Goal: Information Seeking & Learning: Find specific page/section

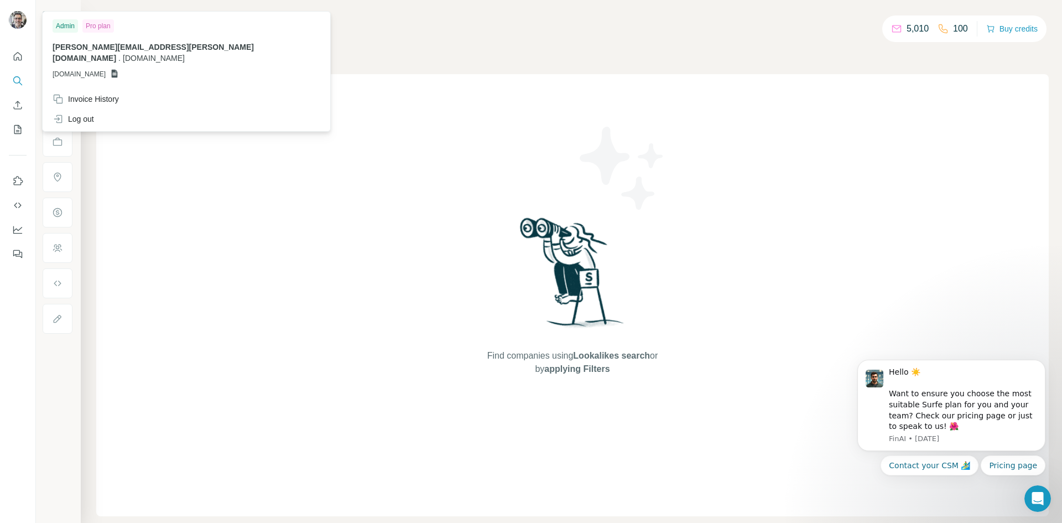
click at [16, 20] on img at bounding box center [18, 20] width 18 height 18
click at [61, 28] on div "Admin" at bounding box center [65, 25] width 25 height 13
click at [65, 23] on div "Admin" at bounding box center [65, 25] width 25 height 13
click at [75, 35] on div "Admin Pro plan [PERSON_NAME][EMAIL_ADDRESS][PERSON_NAME][DOMAIN_NAME] . [DOMAIN…" at bounding box center [186, 51] width 283 height 75
click at [332, 76] on div "Find companies using Lookalikes search or by applying Filters" at bounding box center [572, 295] width 953 height 442
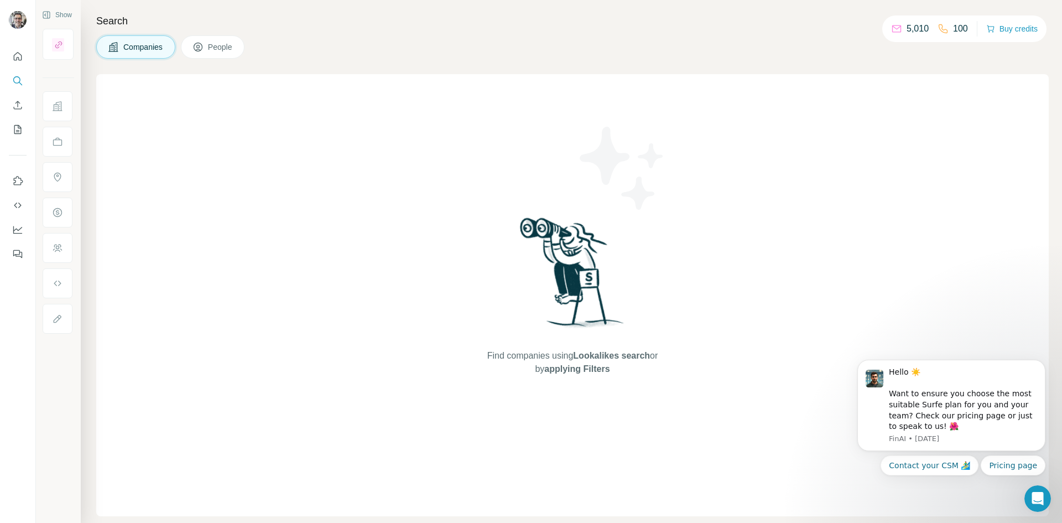
click at [137, 53] on button "Companies" at bounding box center [135, 46] width 79 height 23
click at [17, 81] on icon "Search" at bounding box center [17, 80] width 11 height 11
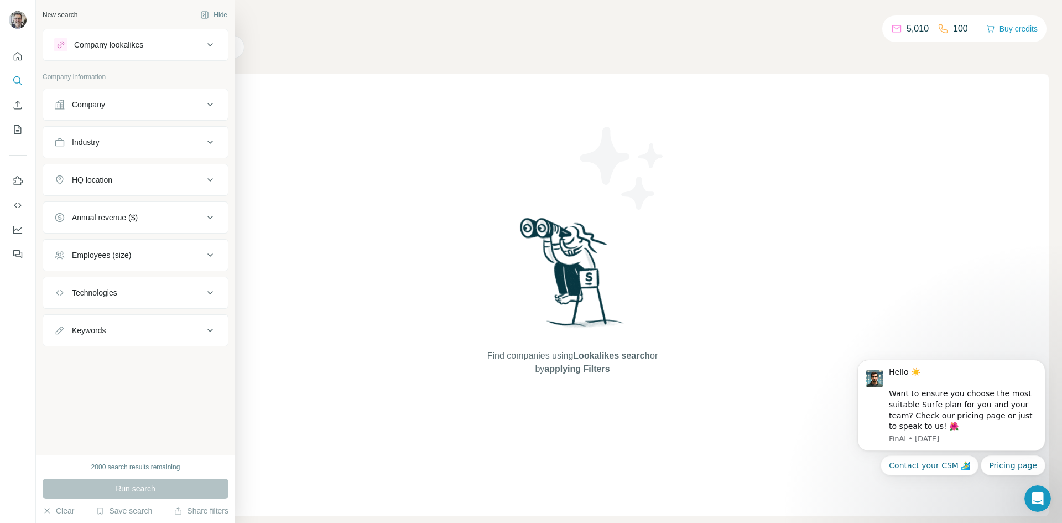
click at [209, 103] on icon at bounding box center [210, 104] width 13 height 13
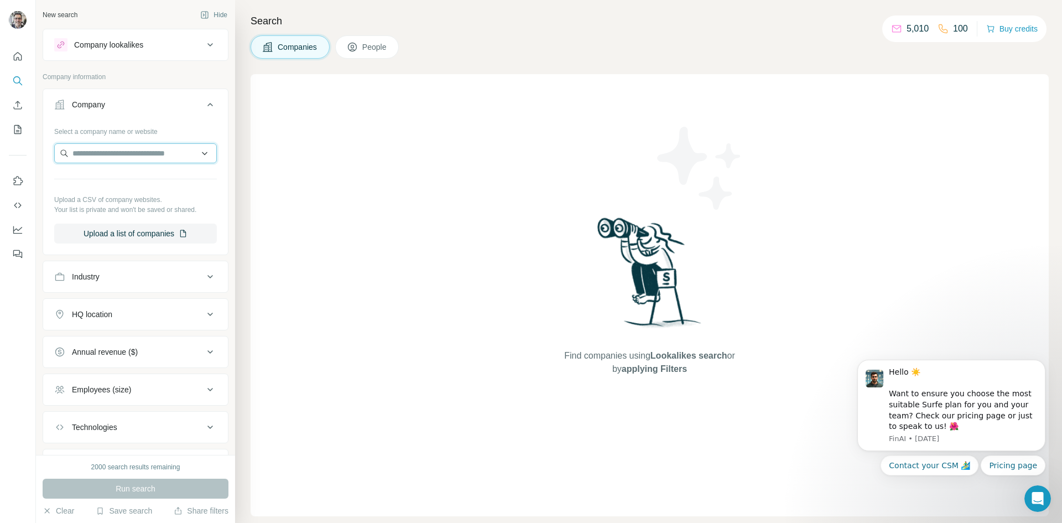
click at [168, 151] on input "text" at bounding box center [135, 153] width 163 height 20
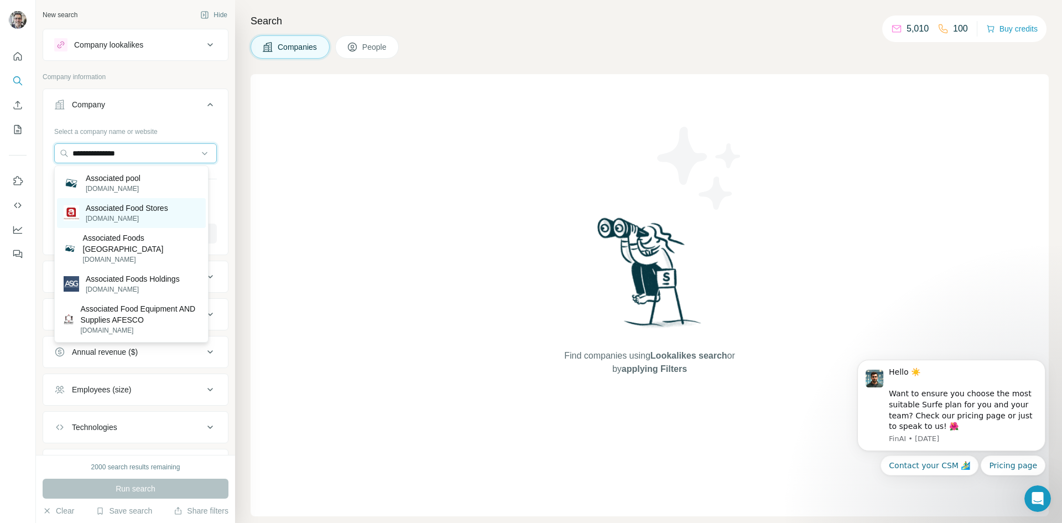
type input "**********"
click at [147, 207] on p "Associated Food Stores" at bounding box center [127, 207] width 82 height 11
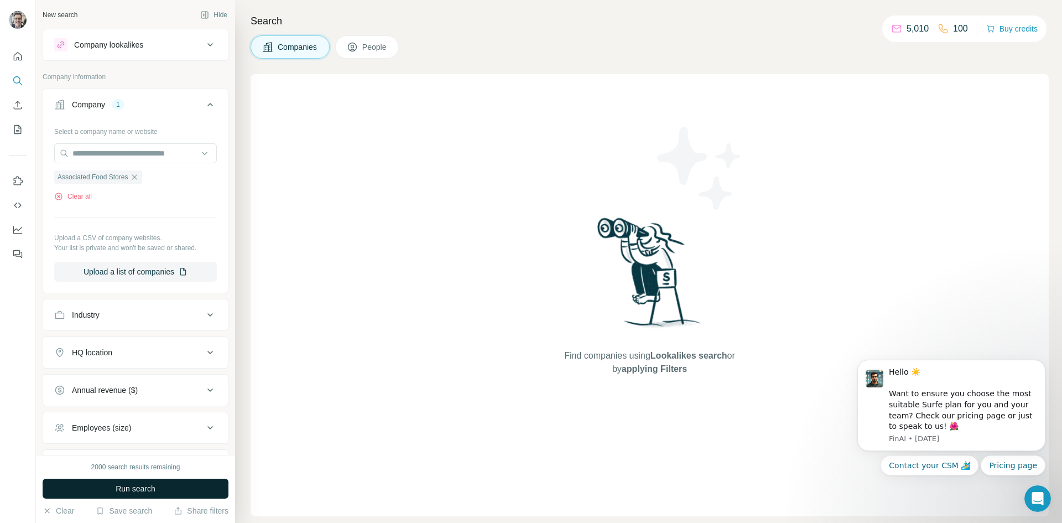
click at [123, 486] on span "Run search" at bounding box center [136, 488] width 40 height 11
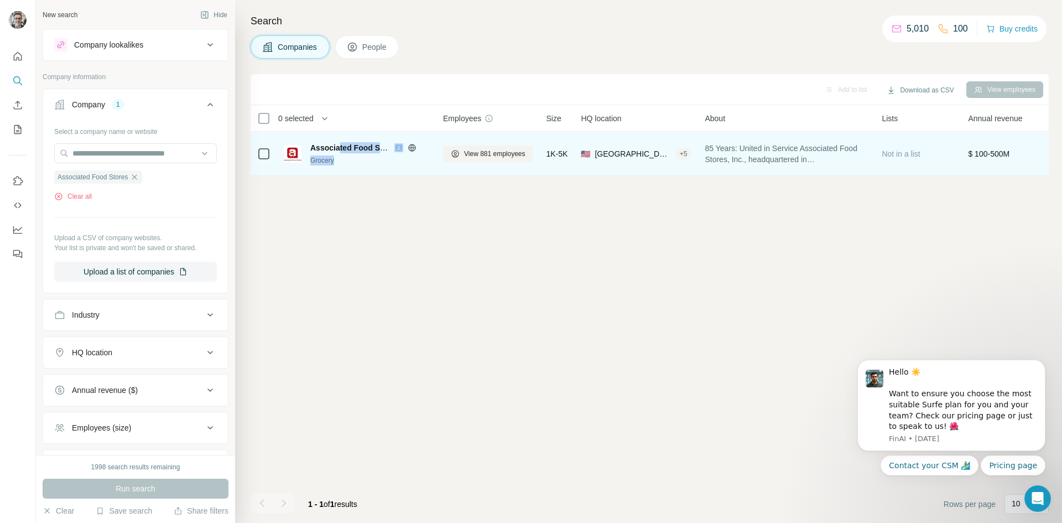
click at [340, 154] on div "Associated Food Stores Grocery" at bounding box center [369, 153] width 119 height 23
click at [337, 148] on span "Associated Food Stores" at bounding box center [354, 147] width 89 height 9
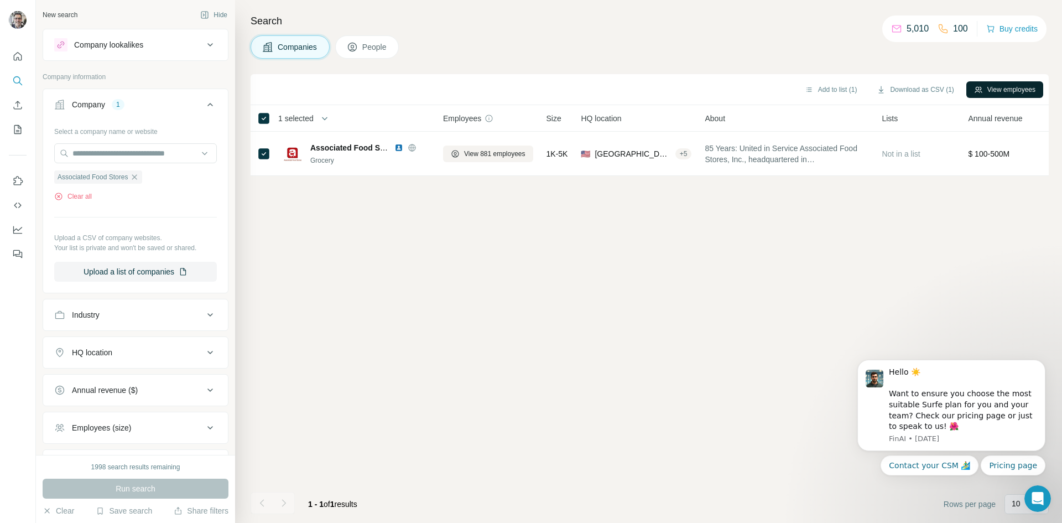
click at [989, 87] on button "View employees" at bounding box center [1004, 89] width 77 height 17
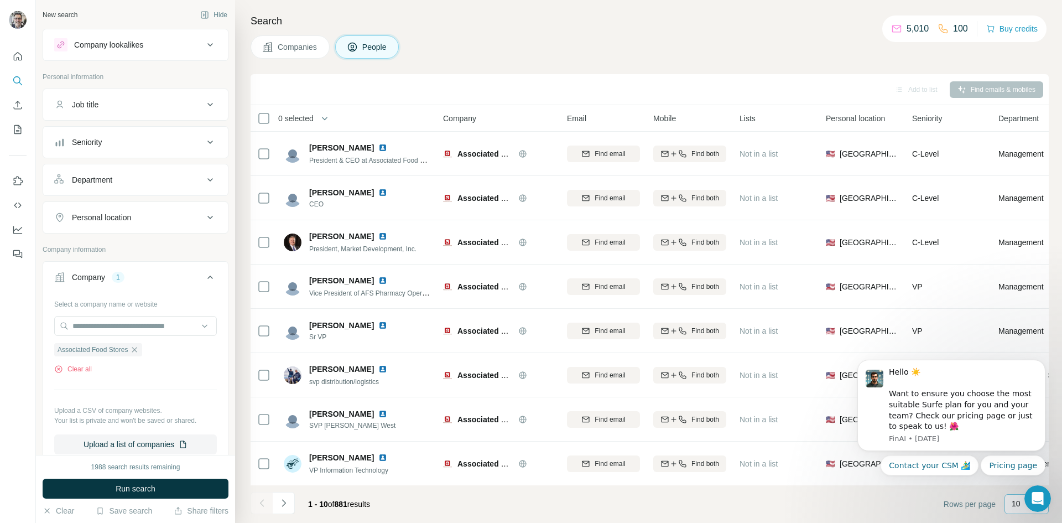
click at [1023, 502] on div "10" at bounding box center [1026, 503] width 28 height 11
click at [1027, 479] on body "Hello ☀️ Want to ensure you choose the most suitable Surfe plan for you and you…" at bounding box center [951, 407] width 212 height 161
click at [970, 508] on span "Rows per page" at bounding box center [970, 503] width 52 height 11
click at [1036, 360] on div "Hello ☀️ Want to ensure you choose the most suitable Surfe plan for you and you…" at bounding box center [952, 406] width 204 height 138
click at [1040, 361] on icon "Dismiss notification" at bounding box center [1042, 363] width 4 height 4
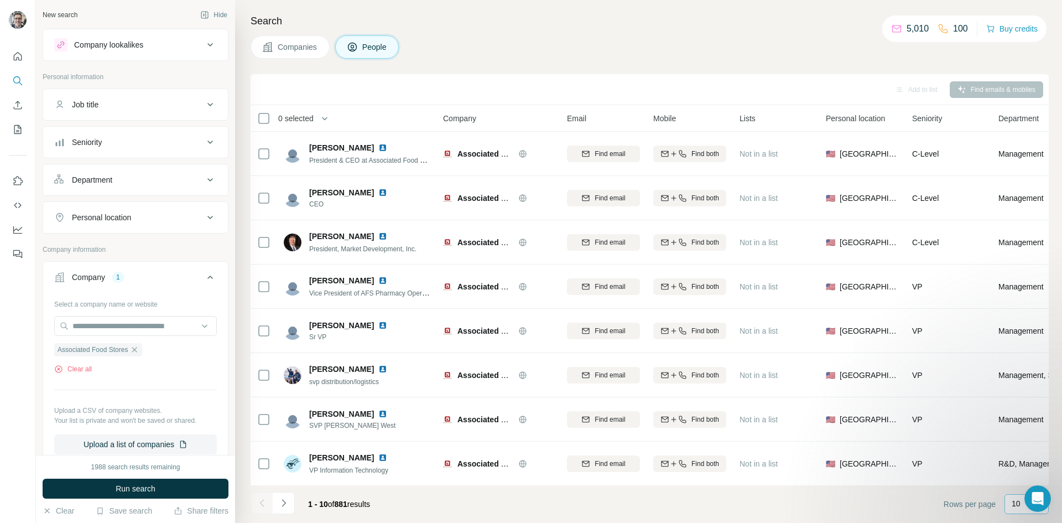
click at [1047, 510] on div at bounding box center [1037, 498] width 27 height 27
click at [1044, 511] on div at bounding box center [1037, 498] width 27 height 27
click at [1012, 503] on p "10" at bounding box center [1016, 503] width 9 height 11
click at [1019, 417] on p "60" at bounding box center [1018, 419] width 9 height 11
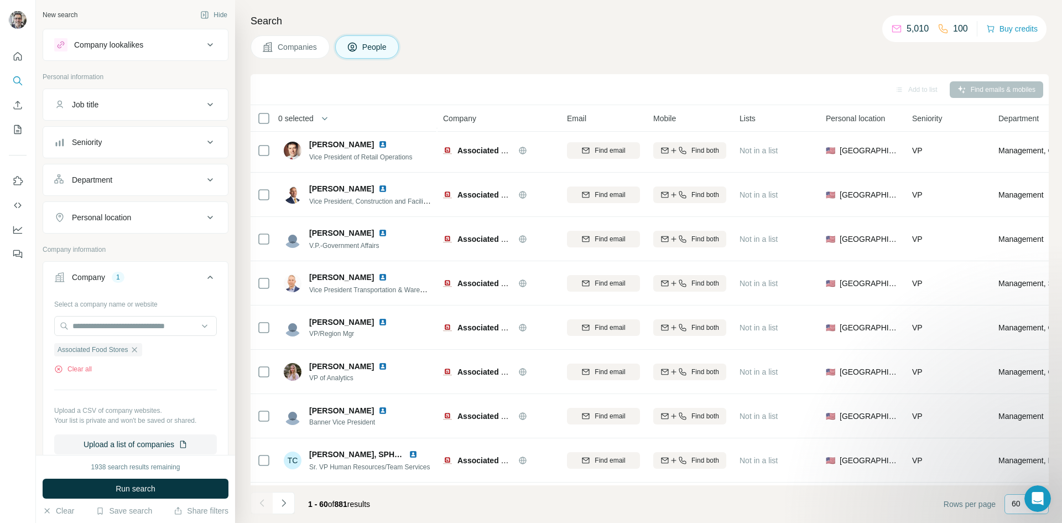
scroll to position [583, 0]
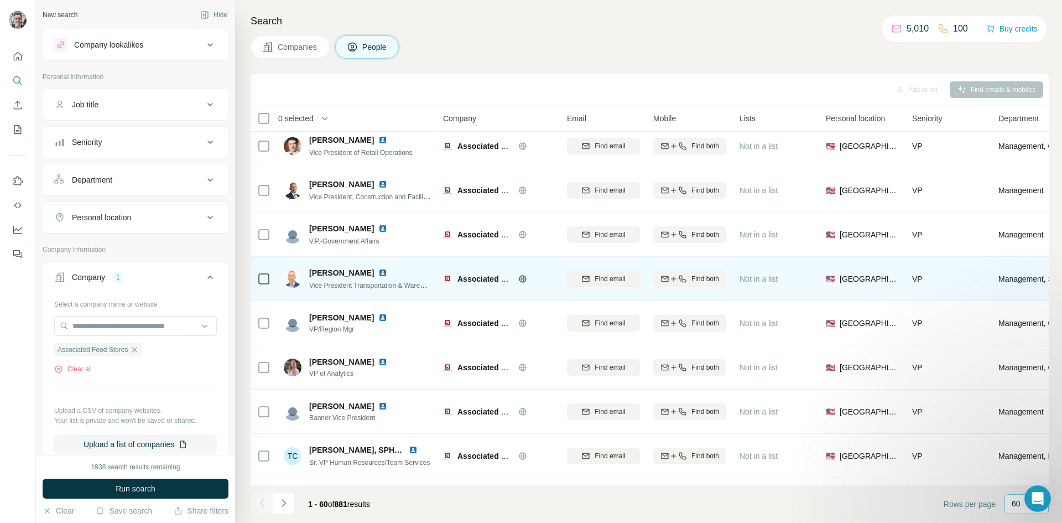
click at [332, 275] on span "[PERSON_NAME]" at bounding box center [341, 272] width 65 height 11
click at [289, 280] on img at bounding box center [293, 279] width 18 height 18
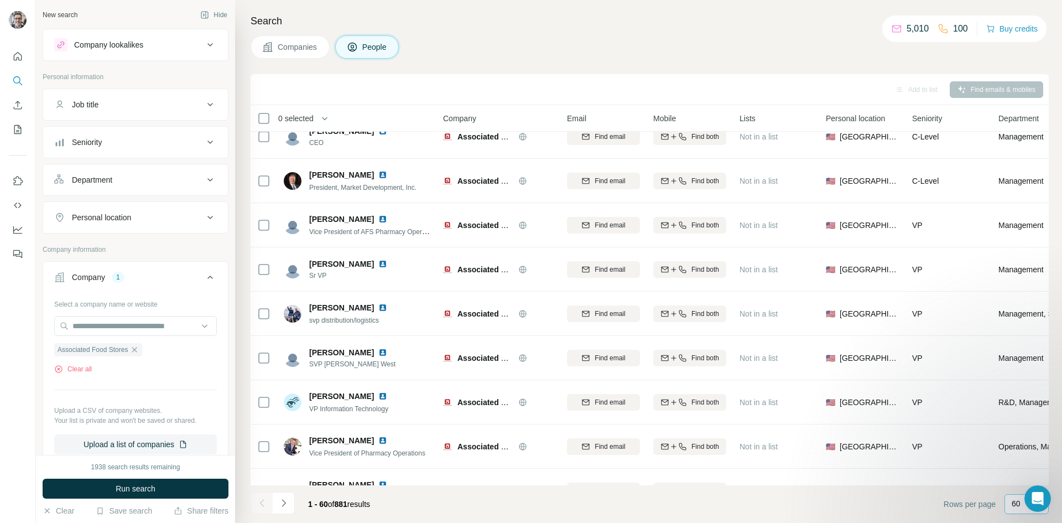
scroll to position [0, 0]
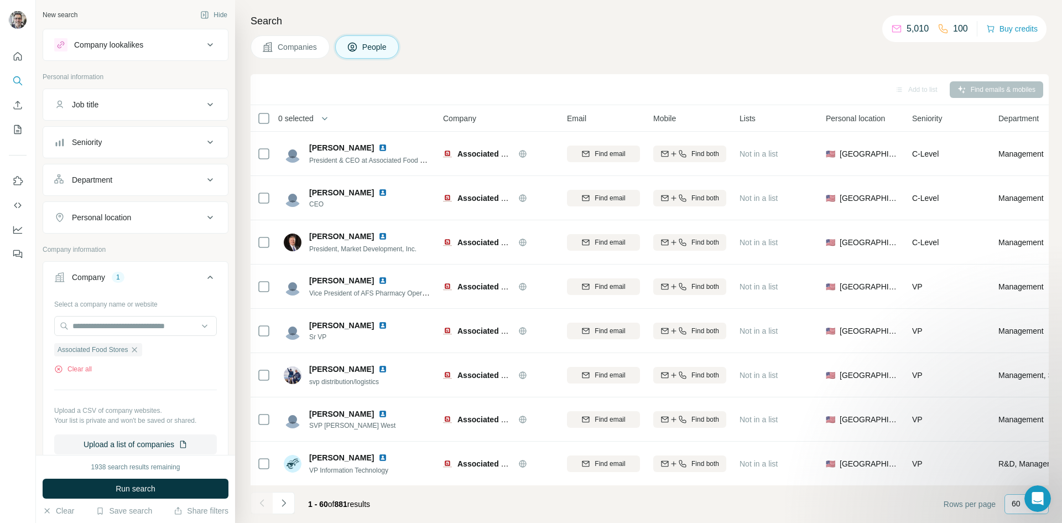
click at [266, 125] on th "0 selected" at bounding box center [339, 118] width 177 height 27
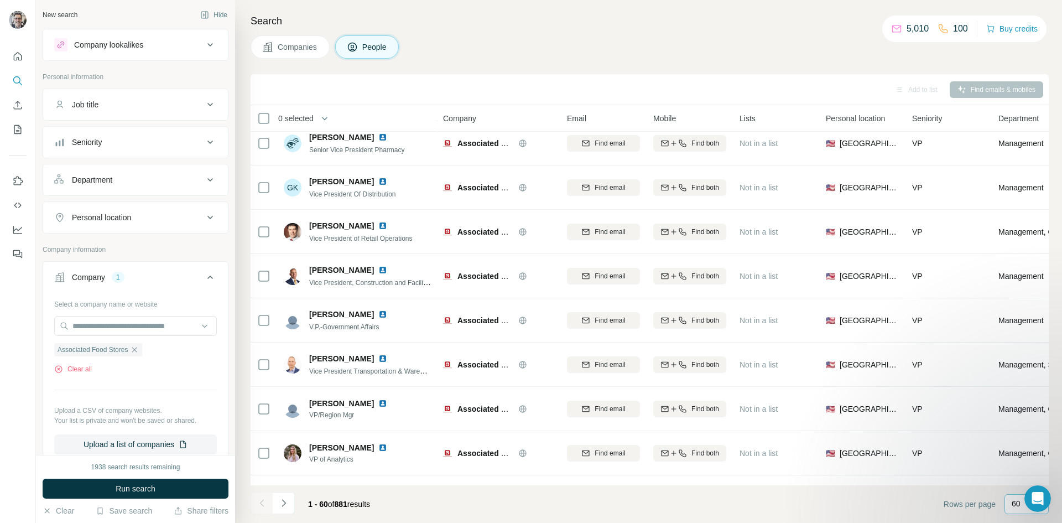
scroll to position [497, 0]
